Goal: Transaction & Acquisition: Purchase product/service

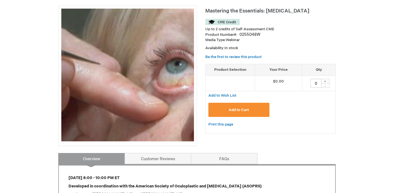
click at [234, 110] on span "Add to Cart" at bounding box center [239, 110] width 20 height 4
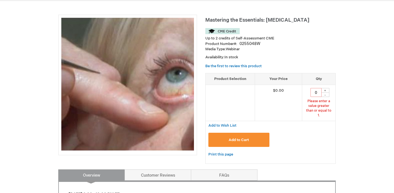
scroll to position [58, 0]
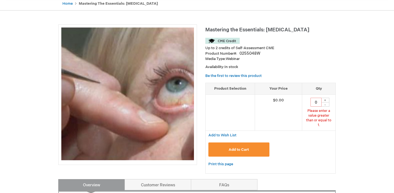
click at [326, 98] on div "+" at bounding box center [325, 100] width 8 height 5
type input "1"
click at [236, 147] on span "Add to Cart" at bounding box center [239, 149] width 20 height 4
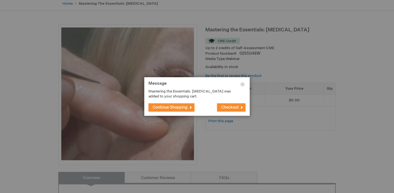
click at [226, 105] on span "Checkout" at bounding box center [229, 107] width 17 height 5
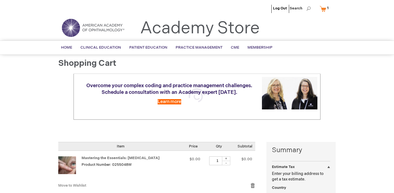
select select "US"
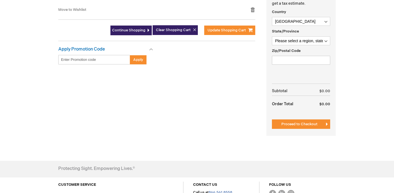
scroll to position [178, 0]
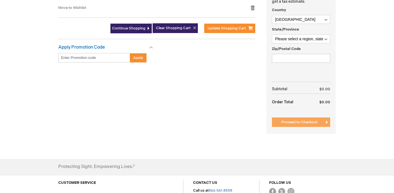
click at [304, 122] on span "Proceed to Checkout" at bounding box center [299, 122] width 36 height 4
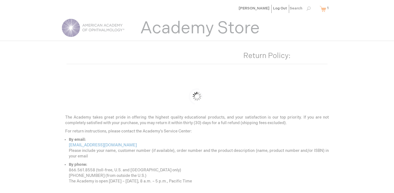
scroll to position [51, 0]
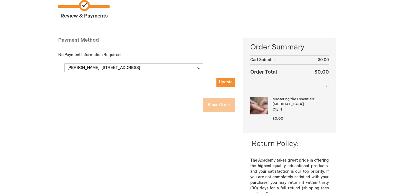
checkbox input "true"
click at [224, 81] on span "Update" at bounding box center [226, 82] width 14 height 5
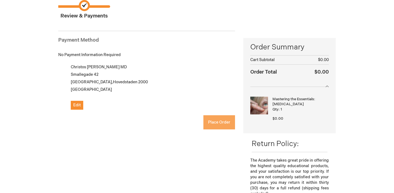
click at [215, 117] on button "Place Order" at bounding box center [219, 122] width 32 height 14
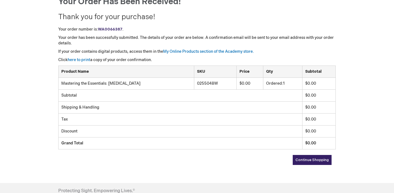
scroll to position [80, 0]
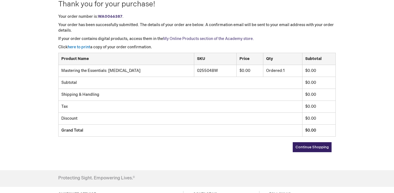
click at [213, 38] on link "My Online Products section of the Academy store." at bounding box center [208, 38] width 91 height 5
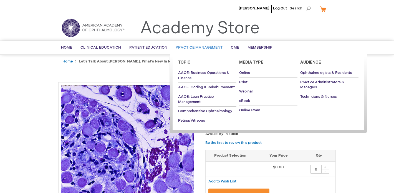
scroll to position [110, 0]
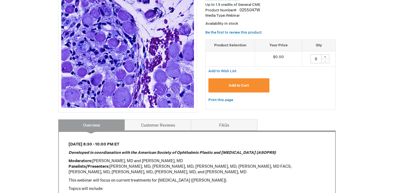
click at [244, 83] on span "Add to Cart" at bounding box center [239, 85] width 20 height 4
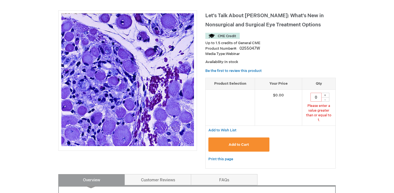
scroll to position [67, 0]
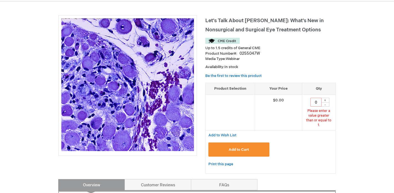
click at [326, 98] on div "+" at bounding box center [325, 100] width 8 height 5
type input "1"
click at [246, 147] on span "Add to Cart" at bounding box center [239, 149] width 20 height 4
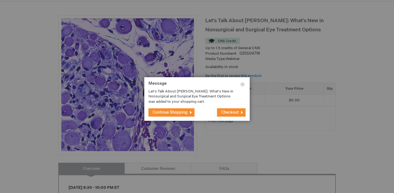
click at [168, 111] on span "Continue Shopping" at bounding box center [170, 112] width 35 height 5
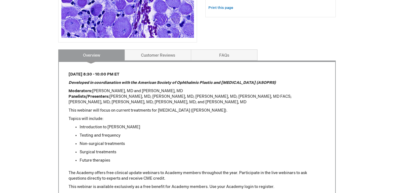
scroll to position [12, 0]
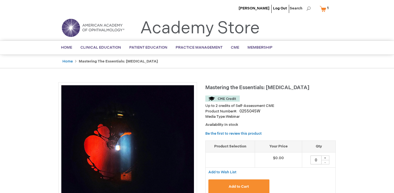
click at [326, 156] on div "+" at bounding box center [325, 157] width 8 height 5
type input "1"
click at [234, 184] on span "Add to Cart" at bounding box center [239, 186] width 20 height 4
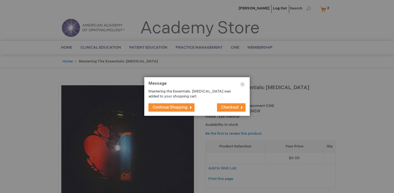
click at [171, 107] on span "Continue Shopping" at bounding box center [170, 107] width 35 height 5
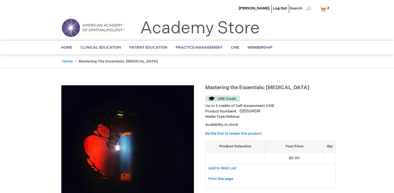
click at [323, 9] on link "My Cart 2 2 items" at bounding box center [326, 9] width 14 height 10
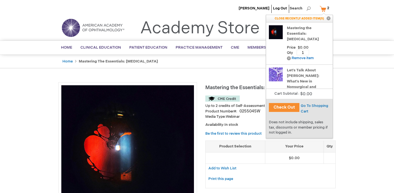
click at [282, 106] on button "Check Out" at bounding box center [284, 107] width 31 height 9
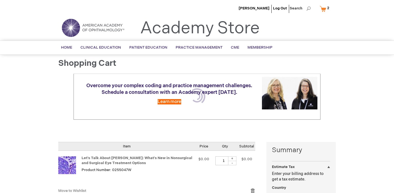
select select "US"
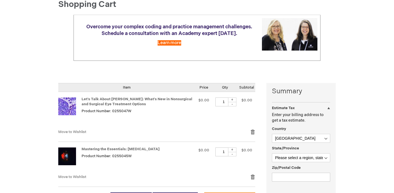
scroll to position [136, 0]
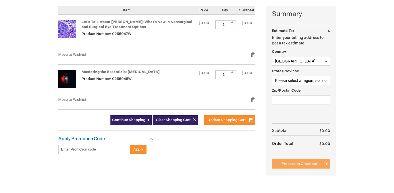
click at [288, 161] on button "Proceed to Checkout" at bounding box center [301, 163] width 58 height 9
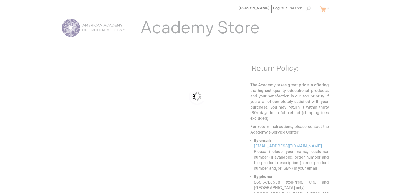
scroll to position [51, 0]
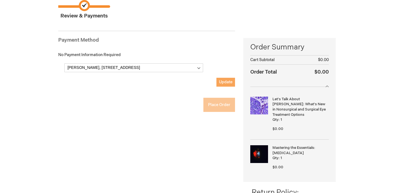
checkbox input "true"
click at [221, 80] on span "Update" at bounding box center [226, 82] width 14 height 5
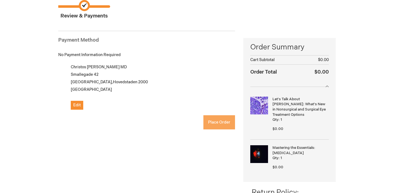
click at [213, 120] on span "Place Order" at bounding box center [219, 122] width 22 height 5
